Goal: Find specific fact: Find contact information

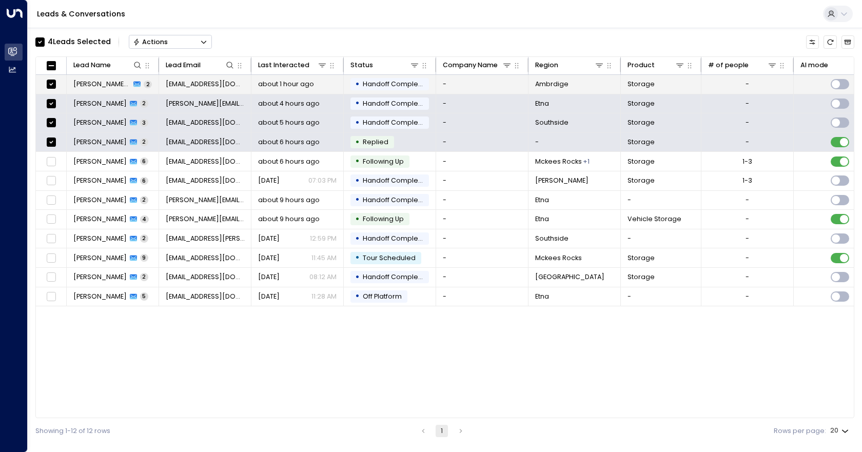
click at [484, 88] on td "-" at bounding box center [482, 84] width 92 height 19
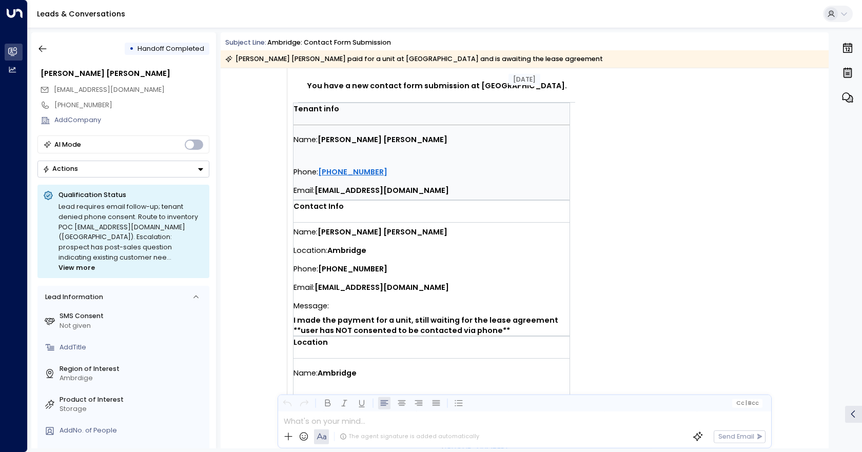
scroll to position [154, 0]
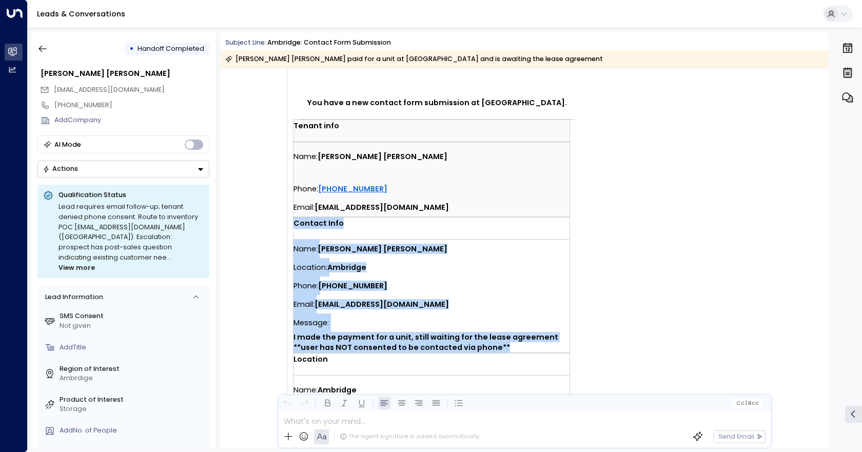
drag, startPoint x: 505, startPoint y: 347, endPoint x: 295, endPoint y: 221, distance: 244.8
click at [295, 221] on td "Contact Info Name: [PERSON_NAME] [PERSON_NAME] Location: [GEOGRAPHIC_DATA] Phon…" at bounding box center [431, 284] width 276 height 135
copy td "Contact Info Name: [PERSON_NAME] [PERSON_NAME] Location: [GEOGRAPHIC_DATA] Phon…"
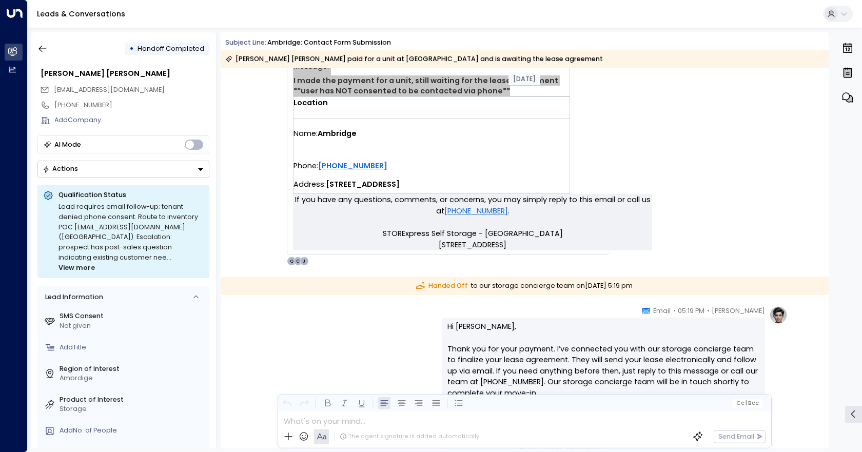
scroll to position [564, 0]
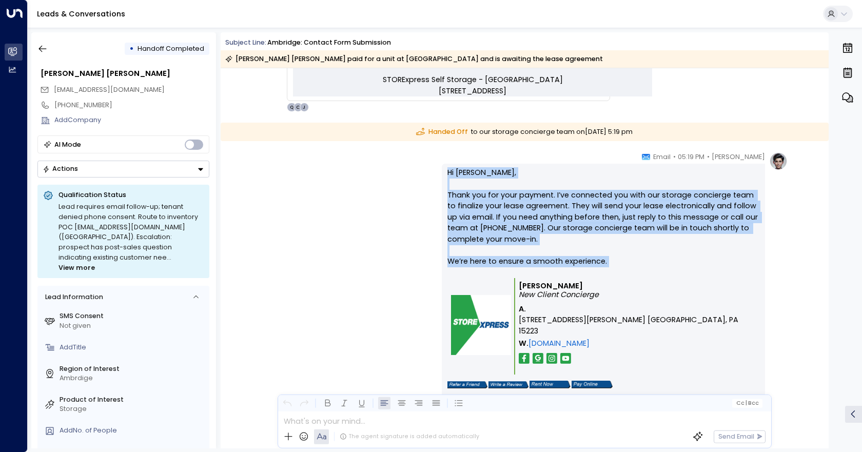
drag, startPoint x: 639, startPoint y: 268, endPoint x: 447, endPoint y: 170, distance: 215.0
click at [447, 170] on p "Hi [PERSON_NAME], Thank you for your payment. I’ve connected you with our stora…" at bounding box center [603, 222] width 312 height 111
copy p "Hi [PERSON_NAME], Thank you for your payment. I’ve connected you with our stora…"
click at [339, 210] on div "[PERSON_NAME] • 05:19 PM • Email Hi [PERSON_NAME], Thank you for your payment. …" at bounding box center [524, 291] width 526 height 278
drag, startPoint x: 610, startPoint y: 263, endPoint x: 440, endPoint y: 173, distance: 191.8
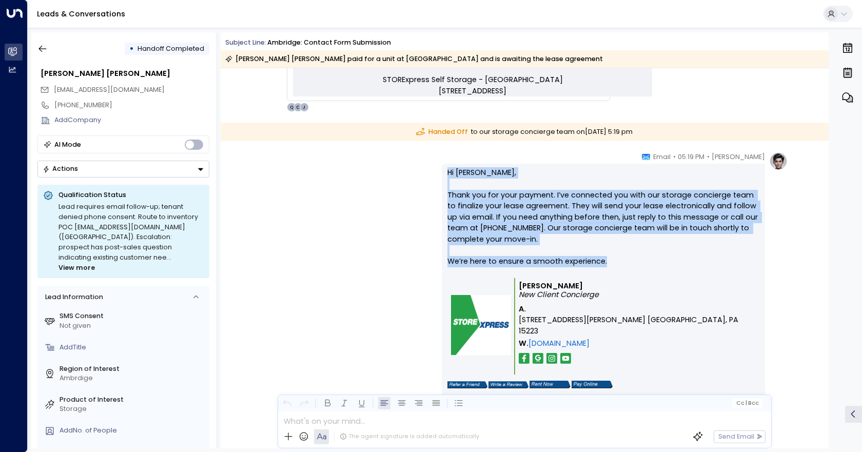
click at [440, 173] on div "[PERSON_NAME] • 05:19 PM • Email Hi [PERSON_NAME], Thank you for your payment. …" at bounding box center [524, 291] width 526 height 278
copy p "Hi [PERSON_NAME], Thank you for your payment. I’ve connected you with our stora…"
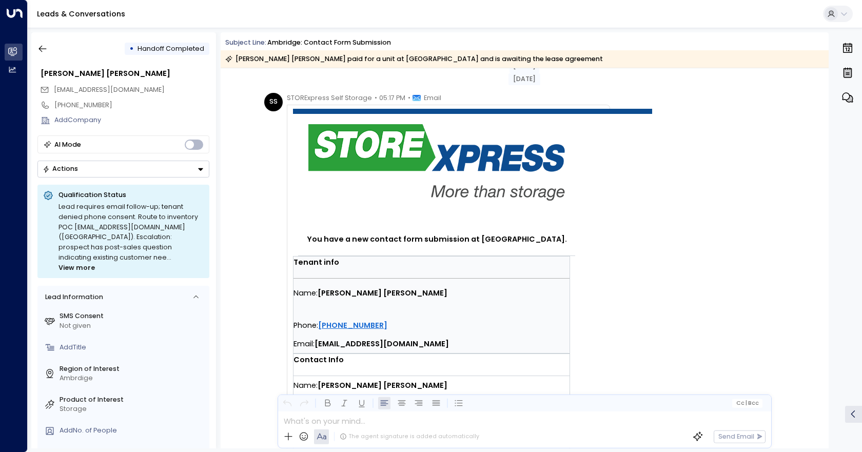
scroll to position [0, 0]
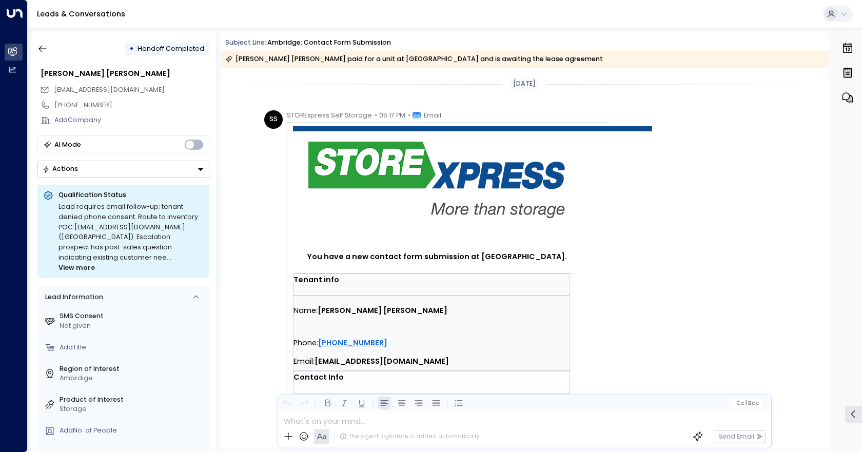
click at [843, 0] on div at bounding box center [431, 0] width 862 height 0
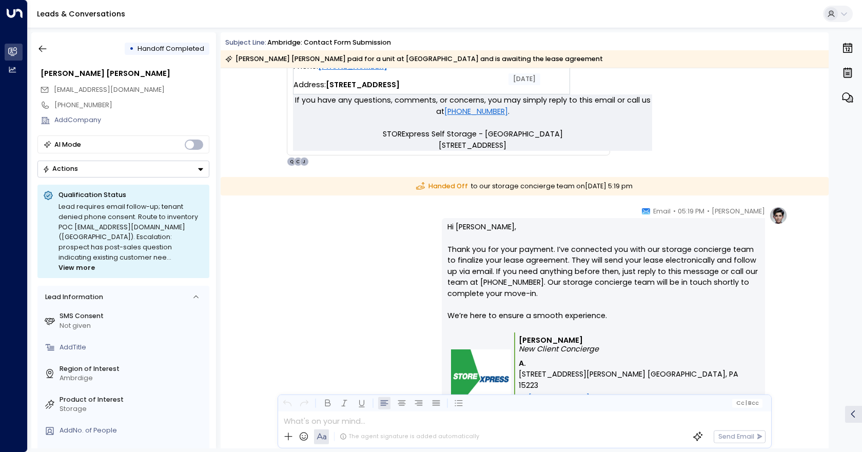
scroll to position [513, 0]
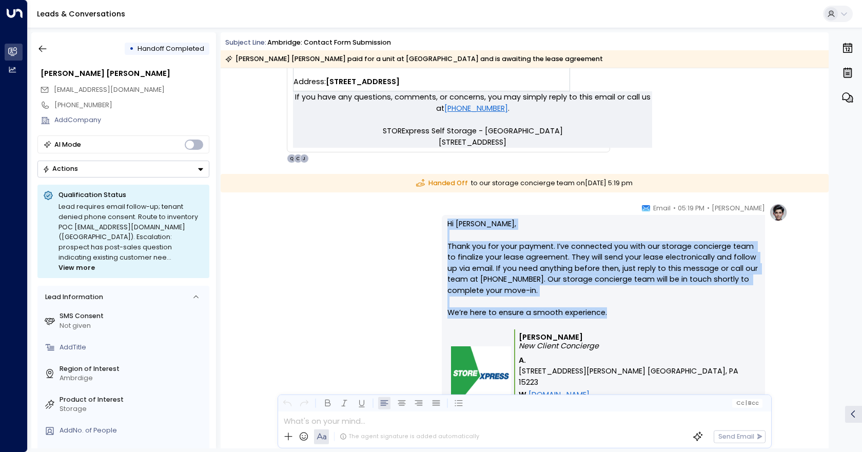
drag, startPoint x: 611, startPoint y: 310, endPoint x: 433, endPoint y: 220, distance: 199.8
click at [433, 220] on div "[PERSON_NAME] • 05:19 PM • Email Hi [PERSON_NAME], Thank you for your payment. …" at bounding box center [524, 342] width 526 height 278
copy p "Hi [PERSON_NAME], Thank you for your payment. I’ve connected you with our stora…"
click at [720, 0] on div at bounding box center [431, 0] width 862 height 0
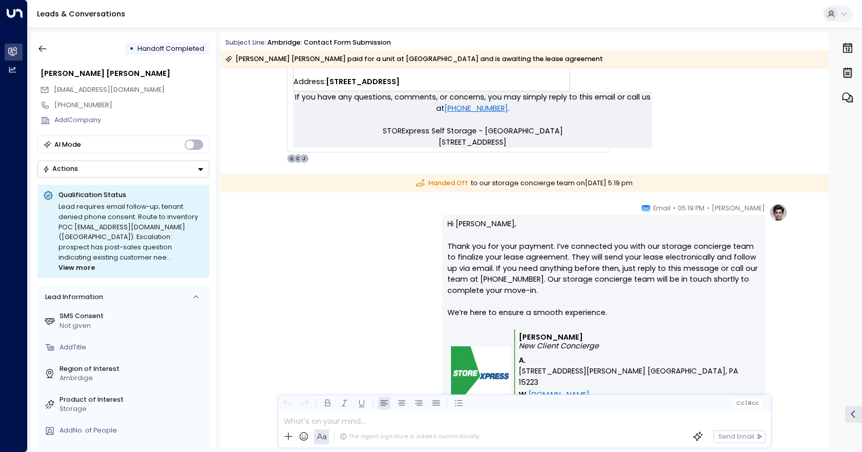
click at [667, 0] on div at bounding box center [431, 0] width 862 height 0
click at [669, 0] on div at bounding box center [431, 0] width 862 height 0
click at [843, 0] on div at bounding box center [431, 0] width 862 height 0
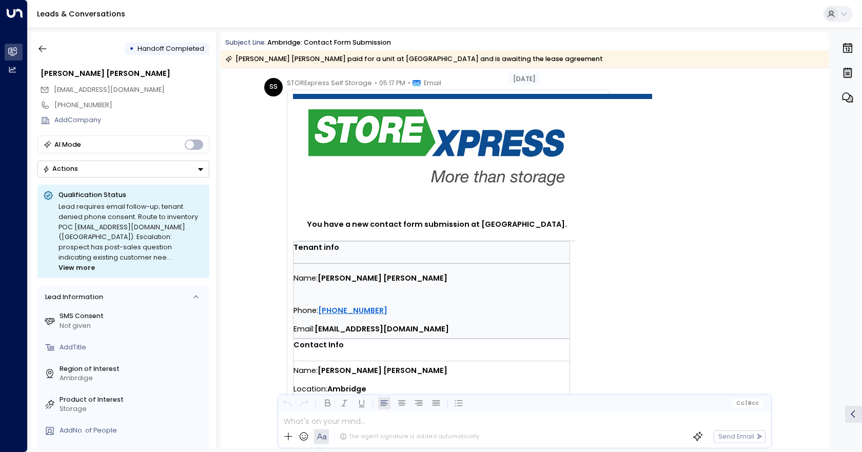
scroll to position [0, 0]
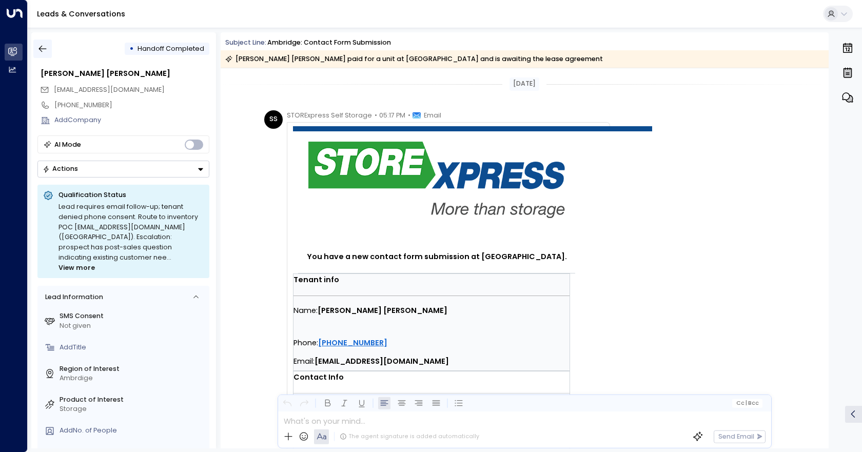
click at [47, 50] on icon "button" at bounding box center [42, 49] width 10 height 10
